Goal: Navigation & Orientation: Find specific page/section

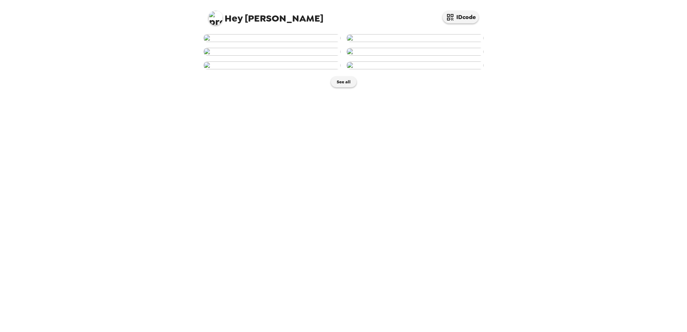
click at [277, 42] on img at bounding box center [271, 38] width 137 height 8
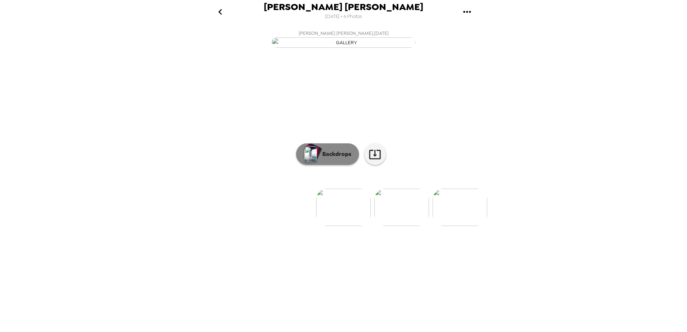
click at [342, 158] on p "Backdrops" at bounding box center [335, 154] width 33 height 9
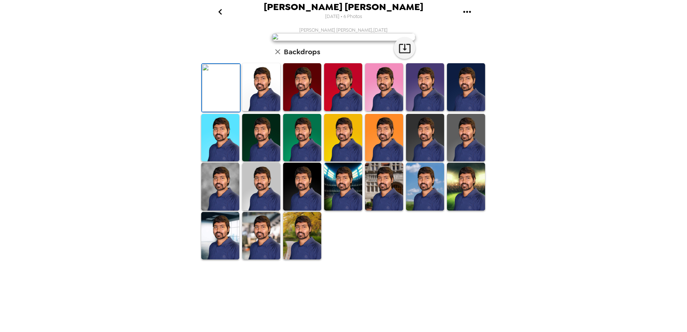
scroll to position [100, 0]
click at [261, 210] on img at bounding box center [261, 187] width 38 height 48
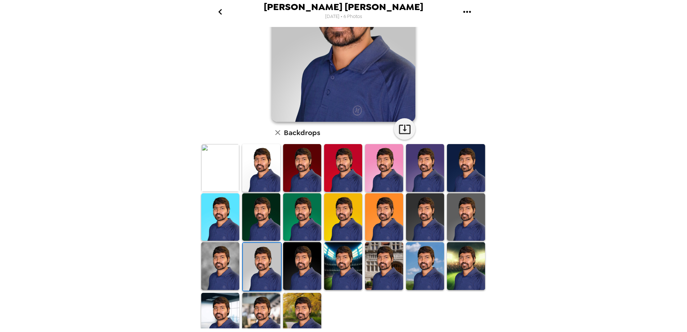
scroll to position [99, 0]
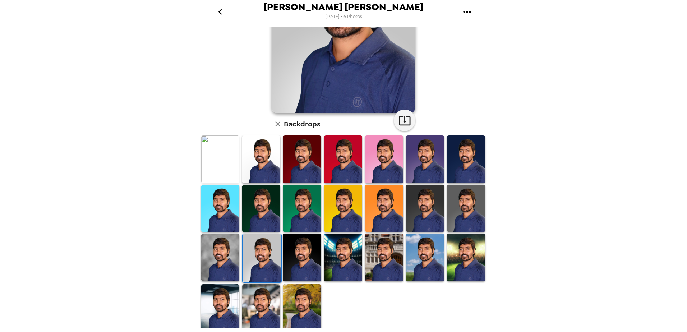
click at [422, 266] on img at bounding box center [425, 257] width 38 height 48
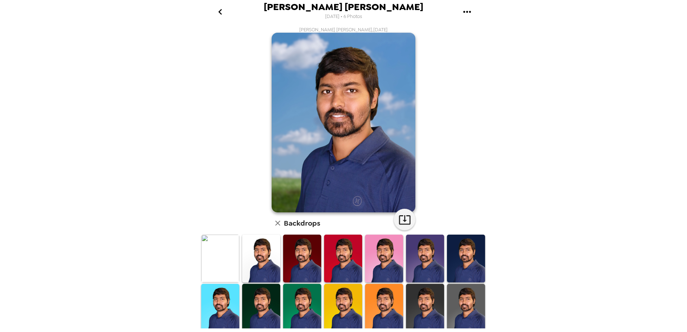
scroll to position [0, 0]
click at [405, 219] on icon "button" at bounding box center [404, 220] width 13 height 13
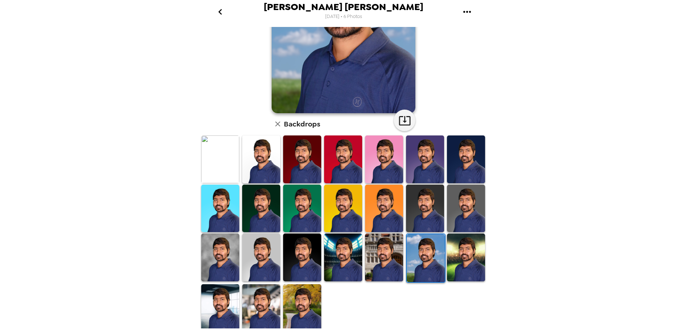
click at [461, 166] on img at bounding box center [466, 159] width 38 height 48
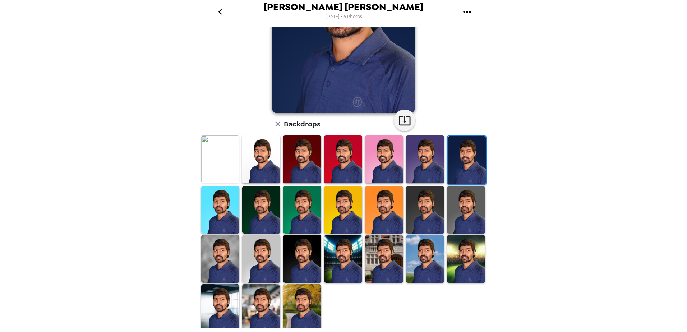
click at [425, 210] on img at bounding box center [425, 210] width 38 height 48
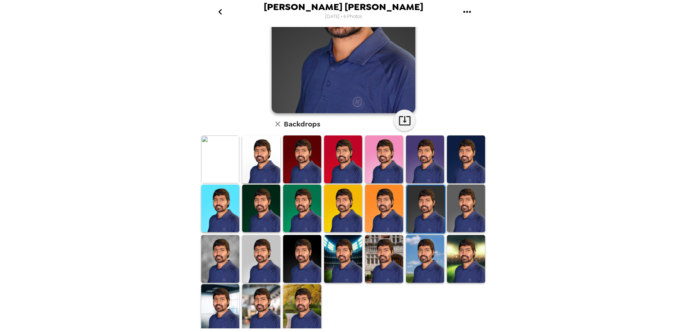
scroll to position [0, 0]
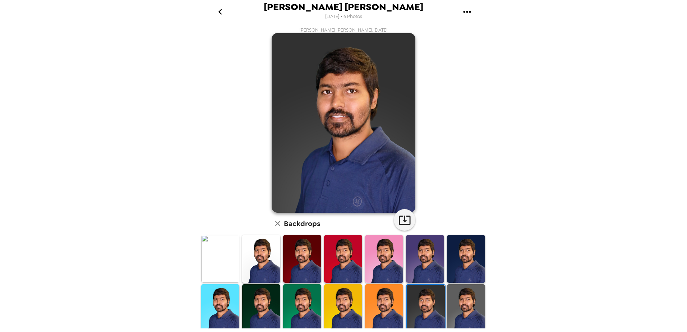
click at [308, 263] on img at bounding box center [302, 259] width 38 height 48
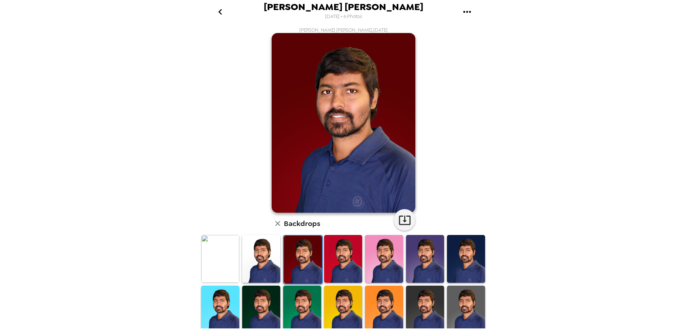
click at [267, 316] on img at bounding box center [261, 310] width 38 height 48
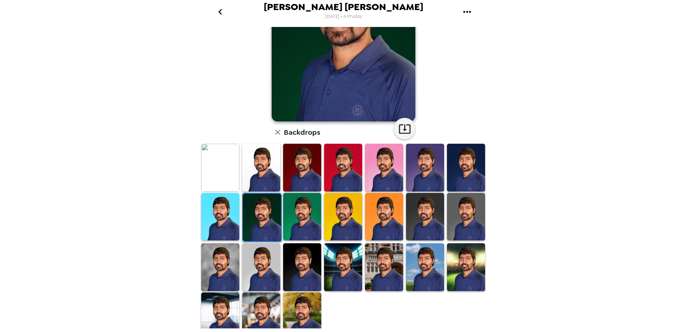
scroll to position [99, 0]
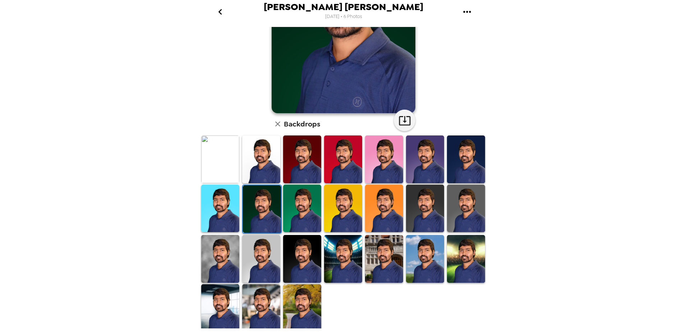
click at [269, 315] on img at bounding box center [261, 308] width 38 height 48
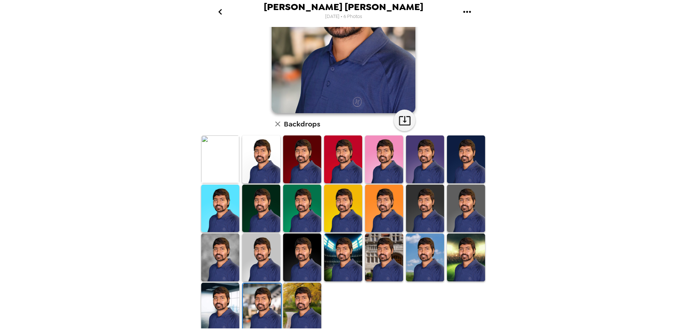
click at [268, 162] on img at bounding box center [261, 159] width 38 height 48
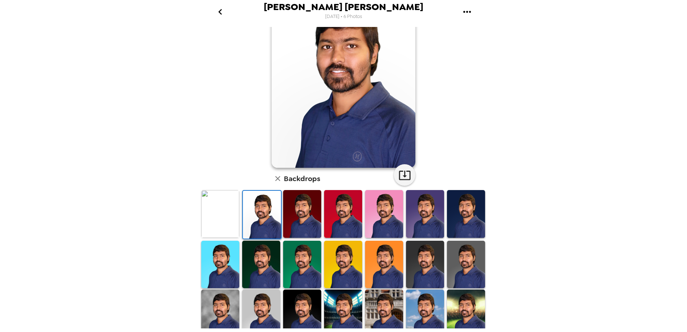
scroll to position [0, 0]
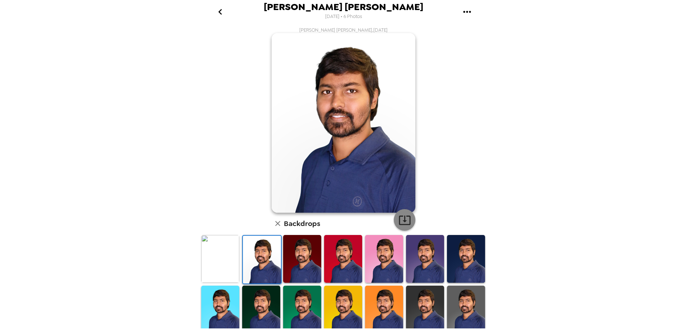
click at [402, 216] on icon "button" at bounding box center [404, 219] width 11 height 9
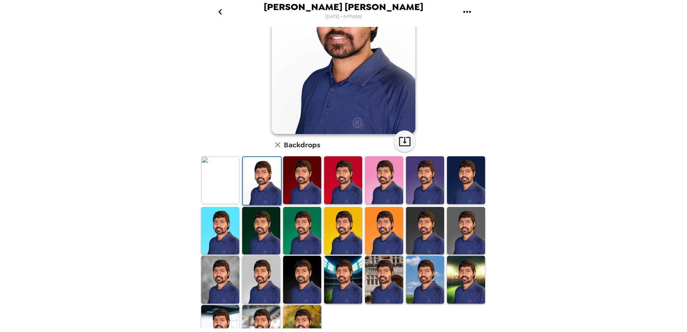
scroll to position [99, 0]
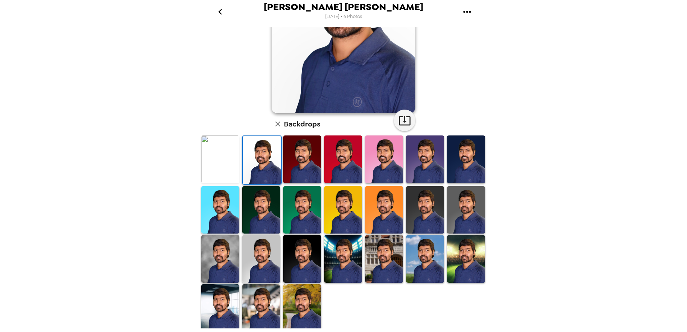
click at [306, 310] on img at bounding box center [302, 308] width 38 height 48
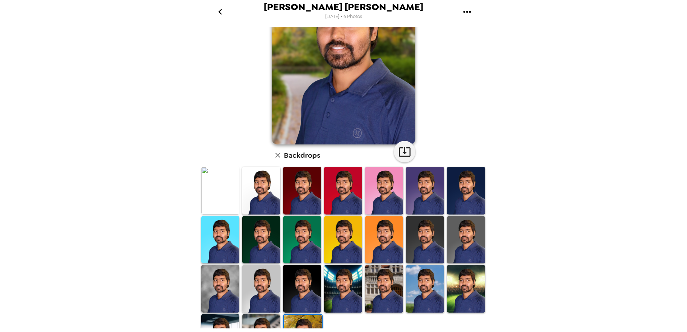
scroll to position [0, 0]
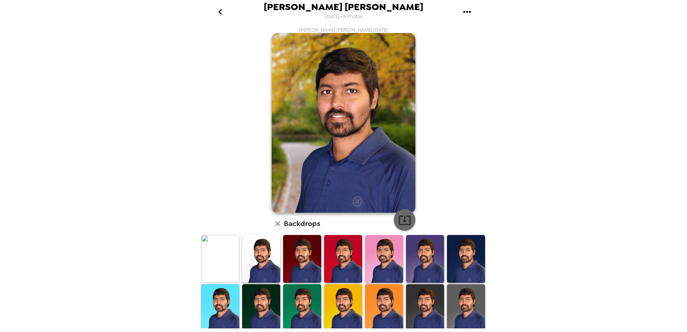
click at [401, 222] on icon "button" at bounding box center [404, 220] width 13 height 13
click at [220, 9] on icon "go back" at bounding box center [219, 11] width 11 height 11
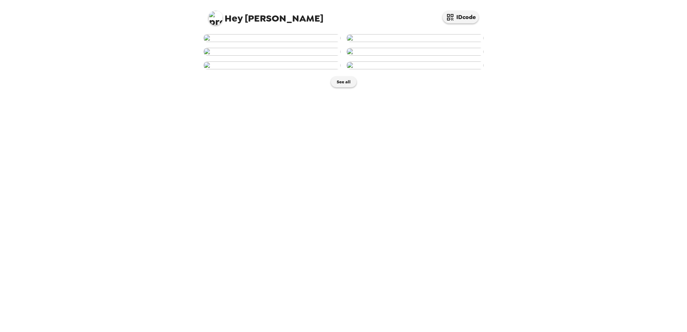
scroll to position [247, 0]
click at [343, 87] on button "See all" at bounding box center [344, 82] width 26 height 11
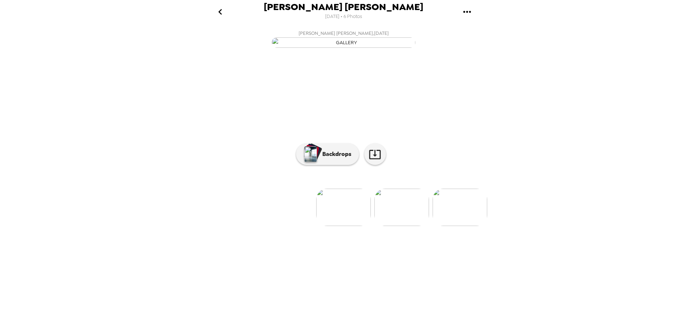
click at [473, 226] on img at bounding box center [459, 207] width 55 height 37
click at [325, 158] on p "Backdrops" at bounding box center [335, 154] width 33 height 9
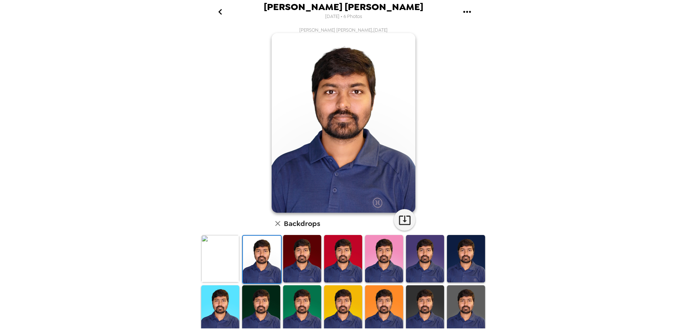
click at [224, 13] on icon "go back" at bounding box center [219, 11] width 11 height 11
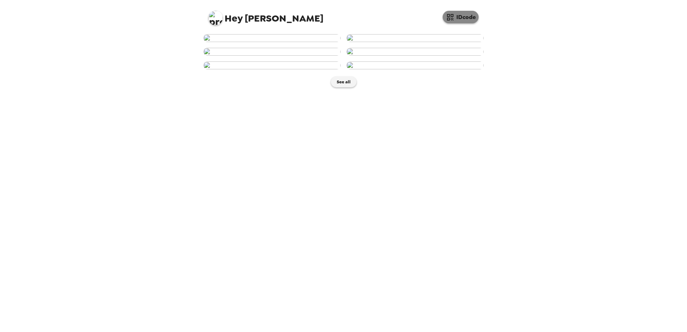
click at [455, 16] on button "IDcode" at bounding box center [460, 17] width 36 height 13
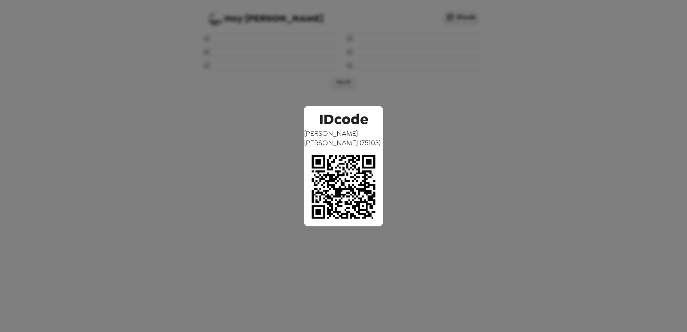
click at [274, 88] on div "IDcode [PERSON_NAME] [PERSON_NAME] ( 75103 )" at bounding box center [343, 166] width 687 height 332
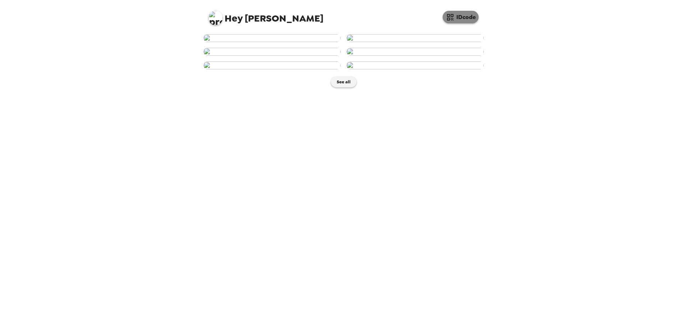
click at [460, 17] on button "IDcode" at bounding box center [460, 17] width 36 height 13
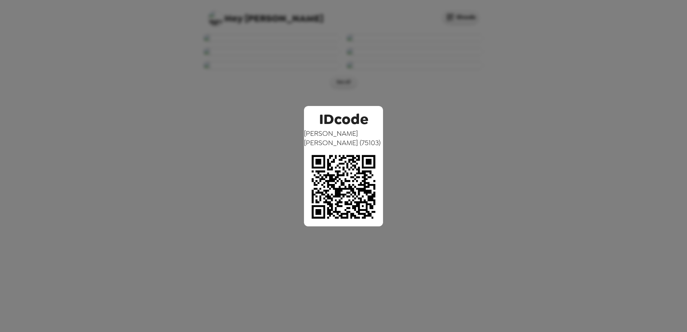
click at [433, 130] on div "IDcode [PERSON_NAME] [PERSON_NAME] ( 75103 )" at bounding box center [343, 166] width 687 height 332
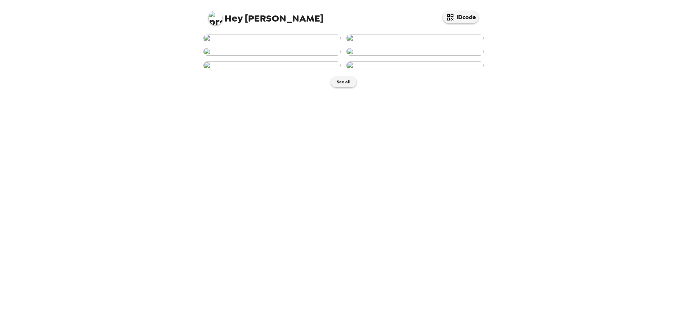
click at [230, 15] on span "Hey" at bounding box center [233, 18] width 18 height 13
click at [215, 17] on img at bounding box center [215, 18] width 14 height 14
click at [223, 32] on span "Edit my info" at bounding box center [228, 34] width 29 height 6
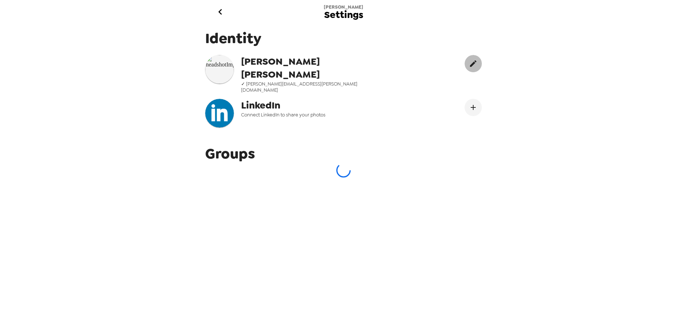
click at [470, 64] on icon "edit" at bounding box center [473, 63] width 6 height 6
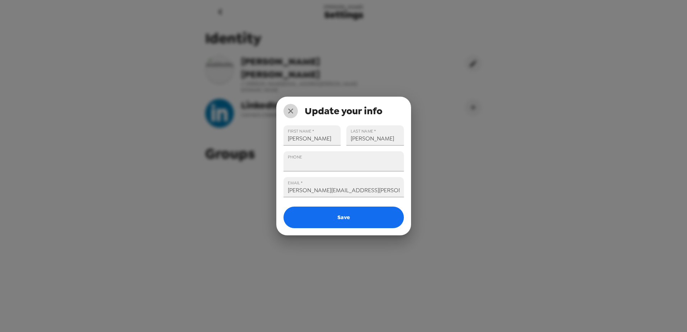
click at [287, 109] on icon "close" at bounding box center [290, 111] width 9 height 9
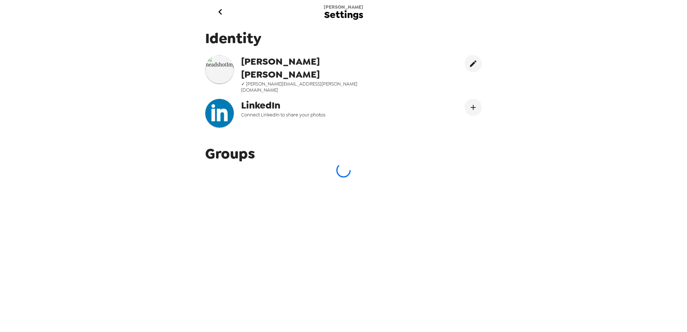
click at [218, 10] on icon "go back" at bounding box center [219, 11] width 11 height 11
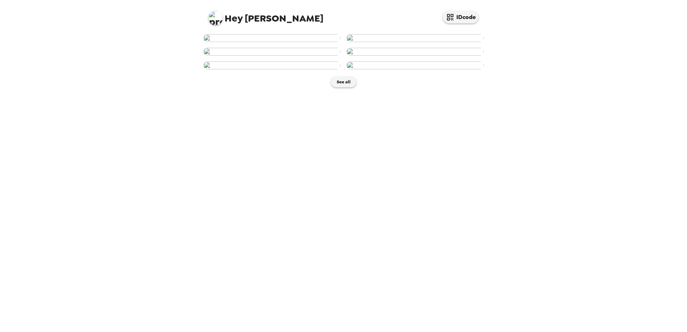
click at [290, 42] on img at bounding box center [271, 38] width 137 height 8
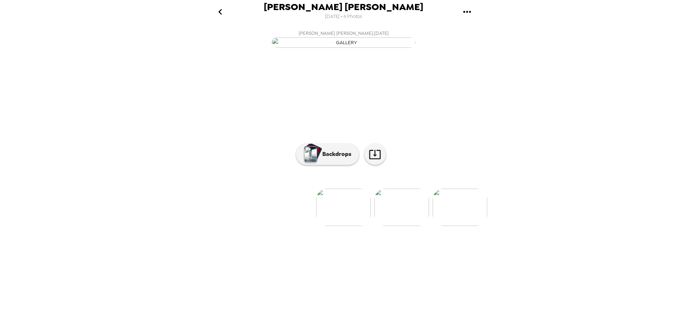
click at [225, 10] on icon "go back" at bounding box center [219, 11] width 11 height 11
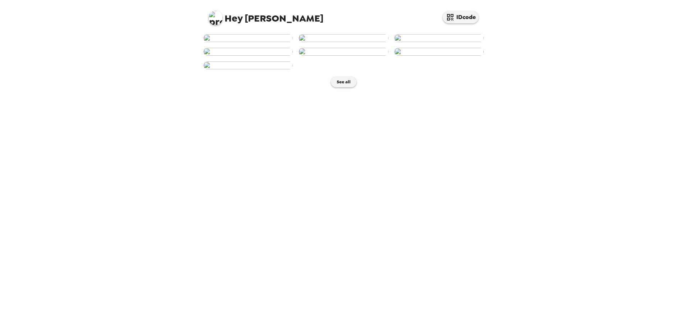
click at [243, 42] on img at bounding box center [247, 38] width 89 height 8
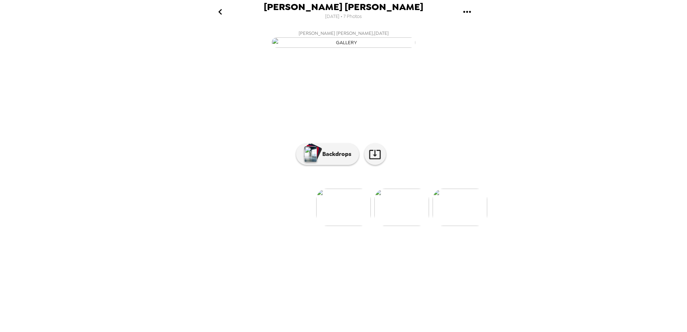
click at [398, 226] on img at bounding box center [401, 207] width 55 height 37
click at [466, 10] on icon "gallery menu" at bounding box center [466, 11] width 11 height 11
click at [532, 159] on div at bounding box center [343, 166] width 687 height 332
click at [560, 173] on div "Kiran Kumar Galla 9/19/2025 • 7 Photos Kiran Kumar Galla , 09-19-2025 Kiran Kum…" at bounding box center [343, 166] width 687 height 332
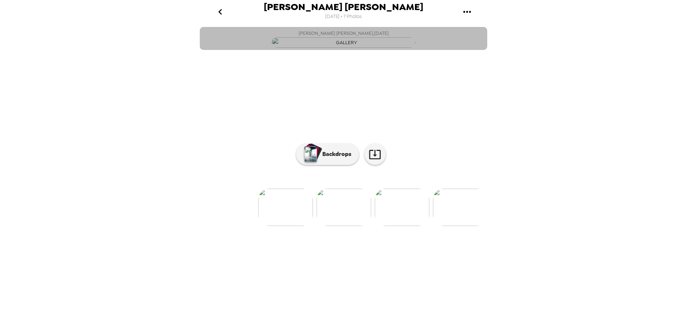
click at [335, 48] on img "button" at bounding box center [344, 42] width 144 height 10
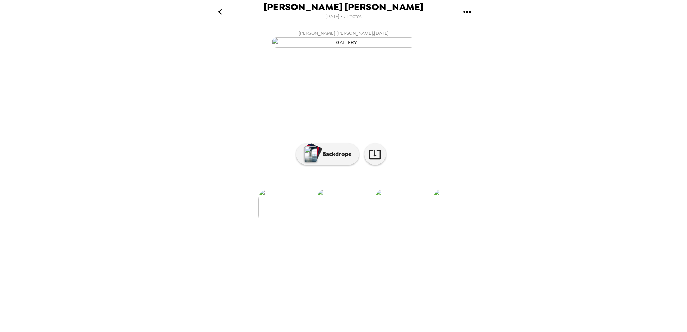
click at [335, 48] on img "button" at bounding box center [344, 42] width 144 height 10
click at [531, 97] on div "Kiran Kumar Galla 9/19/2025 • 7 Photos Kiran Kumar Galla , 09-19-2025 Kiran Kum…" at bounding box center [343, 166] width 687 height 332
click at [223, 10] on icon "go back" at bounding box center [219, 11] width 11 height 11
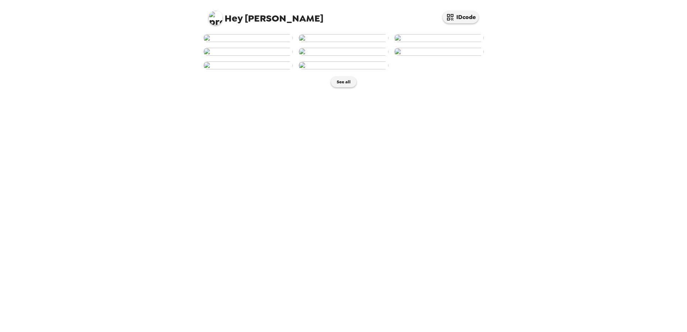
click at [249, 42] on img at bounding box center [247, 38] width 89 height 8
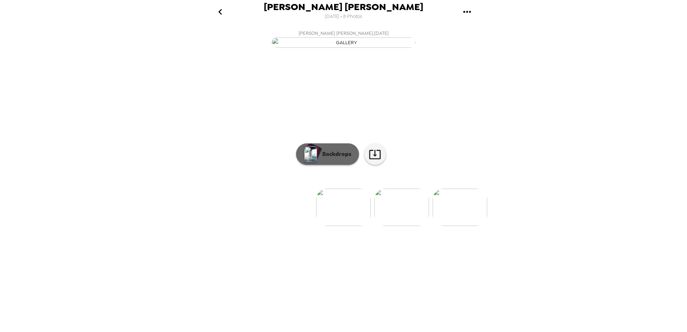
click at [333, 158] on p "Backdrops" at bounding box center [335, 154] width 33 height 9
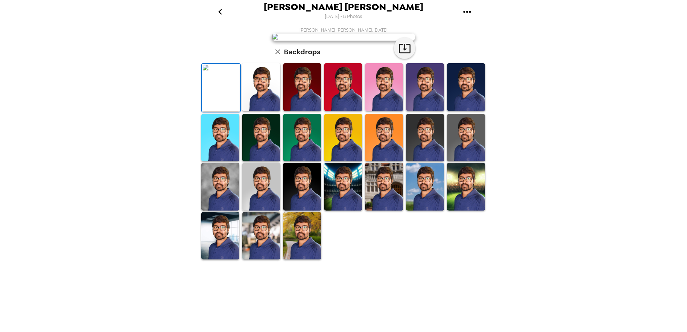
scroll to position [100, 0]
click at [298, 260] on img at bounding box center [302, 236] width 38 height 48
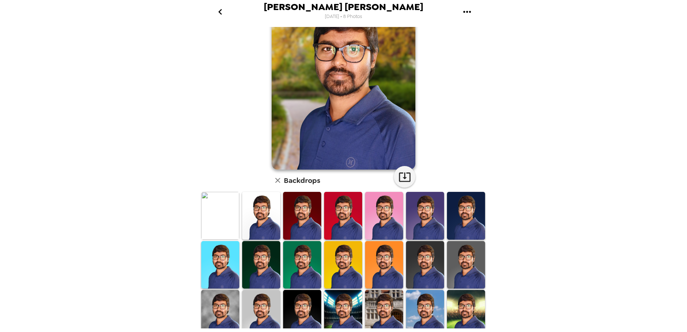
scroll to position [0, 0]
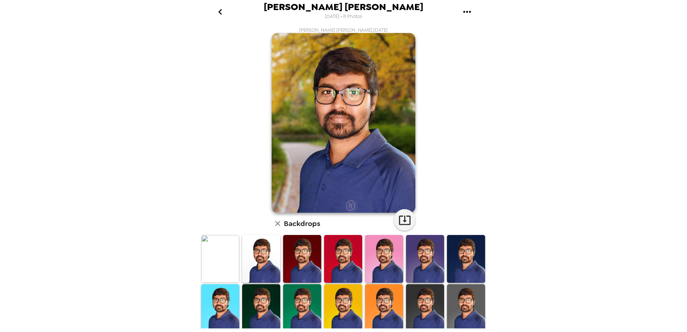
click at [464, 302] on img at bounding box center [466, 308] width 38 height 48
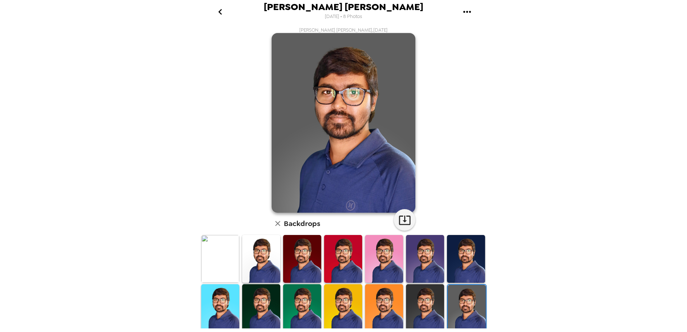
click at [421, 302] on img at bounding box center [425, 308] width 38 height 48
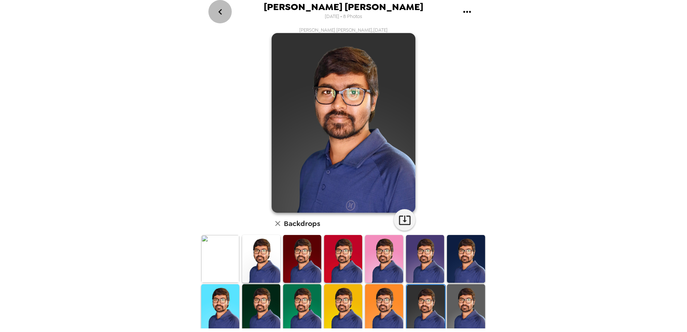
click at [221, 11] on icon "go back" at bounding box center [219, 11] width 11 height 11
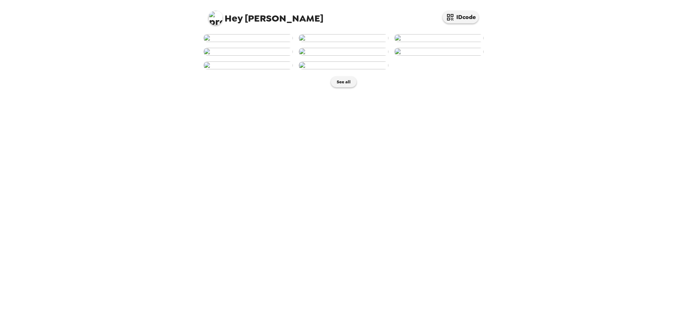
scroll to position [72, 0]
click at [340, 87] on button "See all" at bounding box center [344, 82] width 26 height 11
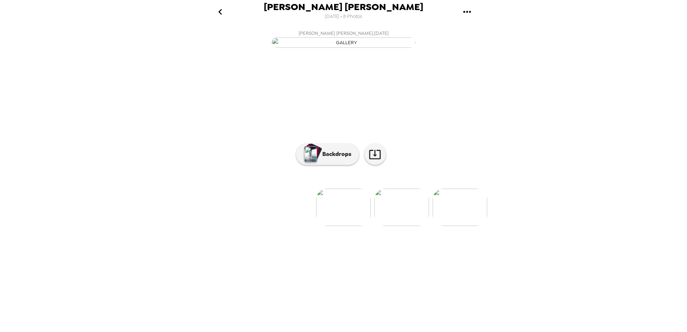
click at [558, 249] on div "Kiran Kumar Galla 9/19/2025 • 8 Photos Kiran Kumar Galla , 09-19-2025 Kiran Kum…" at bounding box center [343, 166] width 687 height 332
